Goal: Task Accomplishment & Management: Complete application form

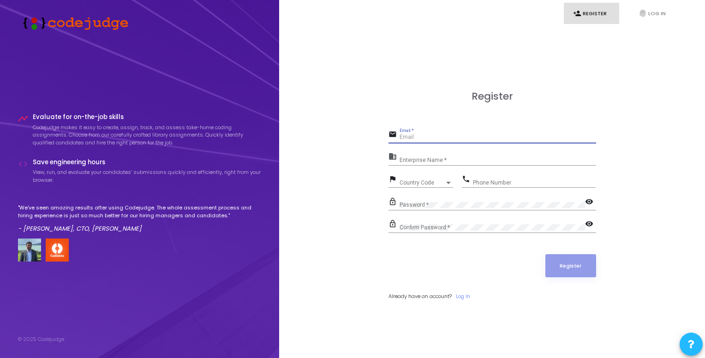
click at [426, 138] on input "Email *" at bounding box center [498, 137] width 197 height 6
click at [438, 91] on h3 "Register" at bounding box center [493, 96] width 208 height 12
click at [452, 135] on input "vishal.agrawal1207" at bounding box center [498, 137] width 197 height 6
type input "[EMAIL_ADDRESS][DOMAIN_NAME]"
click at [428, 159] on input "Enterprise Name *" at bounding box center [498, 160] width 197 height 6
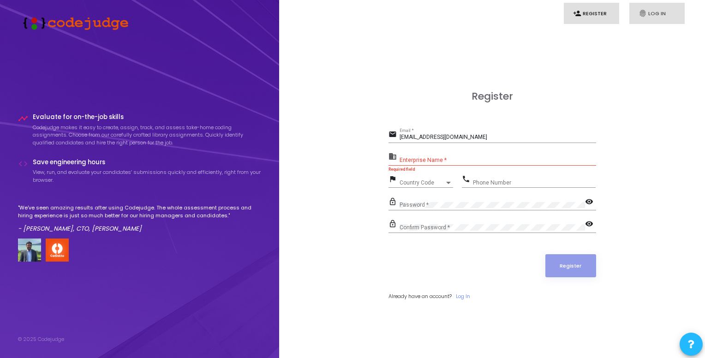
click at [646, 18] on link "fingerprint Log In" at bounding box center [657, 14] width 55 height 22
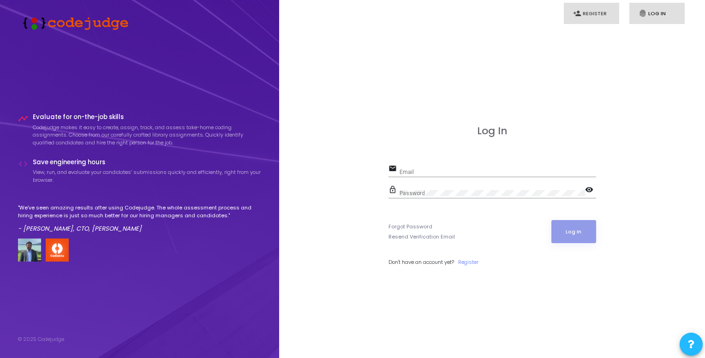
click at [600, 18] on link "person_add Register" at bounding box center [591, 14] width 55 height 22
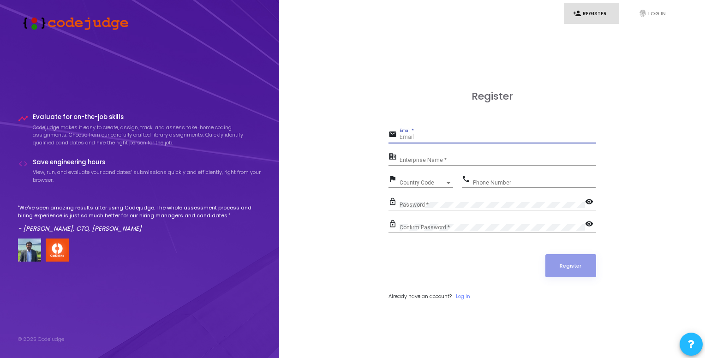
click at [431, 135] on input "Email *" at bounding box center [498, 137] width 197 height 6
type input "[EMAIL_ADDRESS][DOMAIN_NAME]"
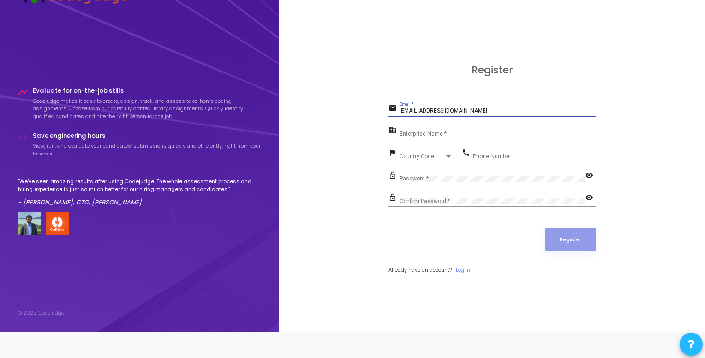
click at [447, 173] on div "Password *" at bounding box center [493, 176] width 186 height 14
click at [453, 217] on form "email [EMAIL_ADDRESS][DOMAIN_NAME] Email * business Enterprise Name * flag Coun…" at bounding box center [493, 188] width 208 height 172
click at [591, 197] on mat-icon "visibility" at bounding box center [590, 198] width 11 height 11
click at [586, 188] on mat-error "Required field" at bounding box center [493, 188] width 208 height 4
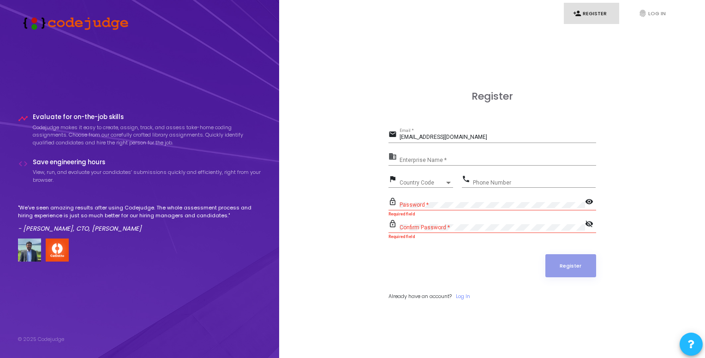
click at [587, 205] on mat-icon "visibility" at bounding box center [590, 202] width 11 height 11
click at [591, 219] on mat-icon "visibility_off" at bounding box center [590, 224] width 11 height 11
click at [592, 210] on div "lock_outline Password * visibility_off" at bounding box center [493, 203] width 208 height 15
click at [591, 205] on mat-icon "visibility_off" at bounding box center [590, 202] width 11 height 11
click at [410, 156] on div "Enterprise Name *" at bounding box center [498, 158] width 197 height 14
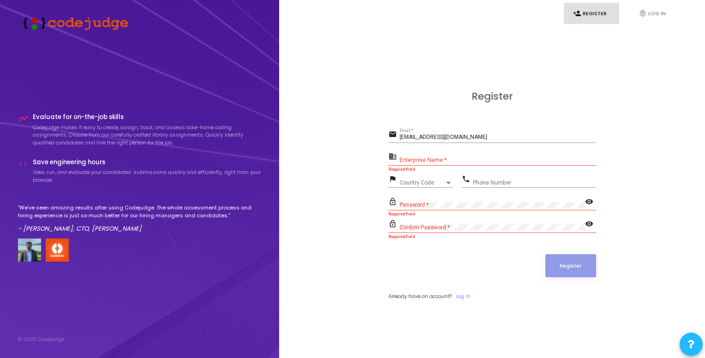
click at [394, 160] on mat-icon "business" at bounding box center [394, 157] width 11 height 11
